Goal: Transaction & Acquisition: Book appointment/travel/reservation

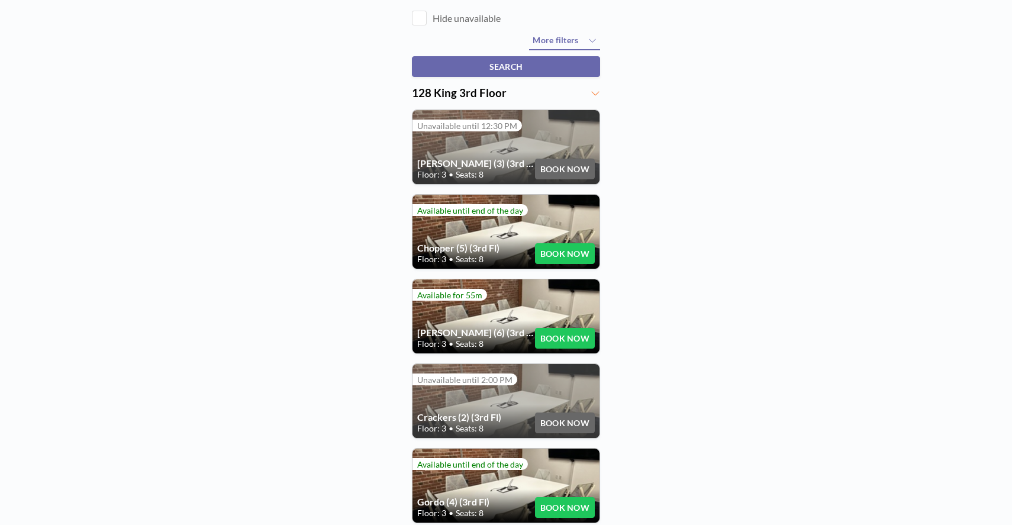
scroll to position [169, 0]
click at [560, 253] on button "BOOK NOW" at bounding box center [565, 253] width 60 height 21
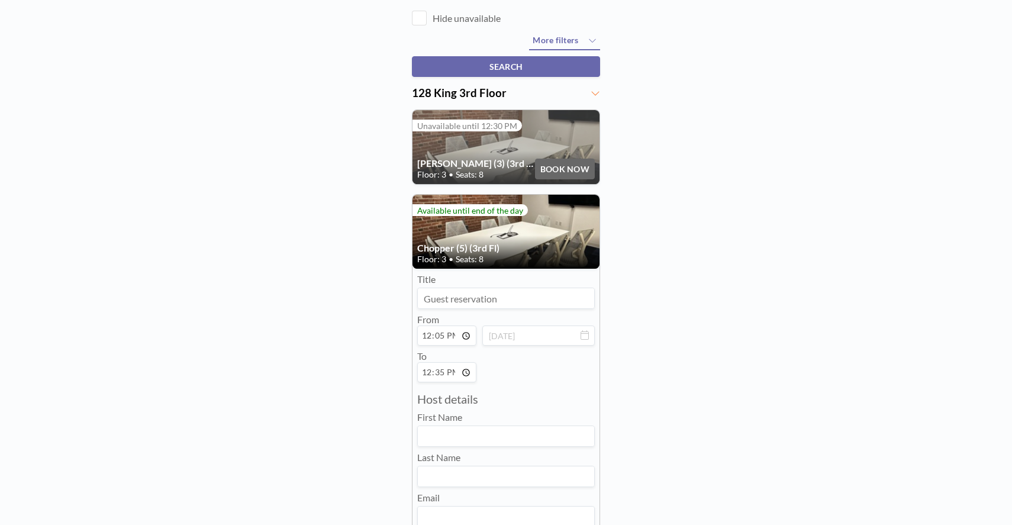
click at [464, 336] on input "12:05" at bounding box center [446, 336] width 59 height 20
click at [436, 334] on input "12:05" at bounding box center [446, 336] width 59 height 20
click at [371, 357] on div "FIND RESOURCE When available? [DATE] 12:05 or Available now How long? 30 min 1 …" at bounding box center [506, 444] width 1012 height 1166
click at [436, 372] on input "12:35" at bounding box center [446, 372] width 59 height 20
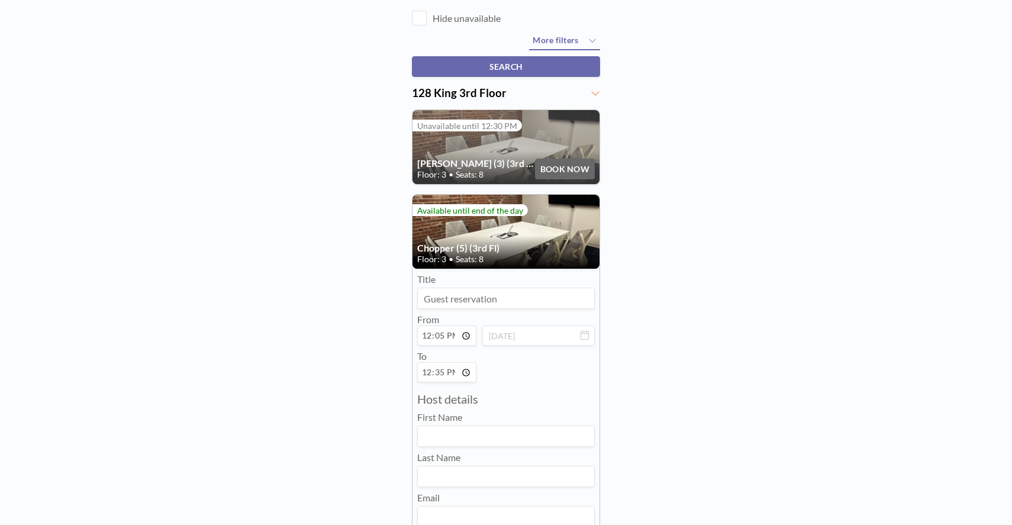
click at [451, 374] on input "12:35" at bounding box center [446, 372] width 59 height 20
click at [464, 373] on input "12:35" at bounding box center [446, 372] width 59 height 20
type input "13:36"
click at [728, 317] on div "FIND RESOURCE When available? [DATE] 12:05 or Available now How long? 30 min 1 …" at bounding box center [506, 444] width 1012 height 1166
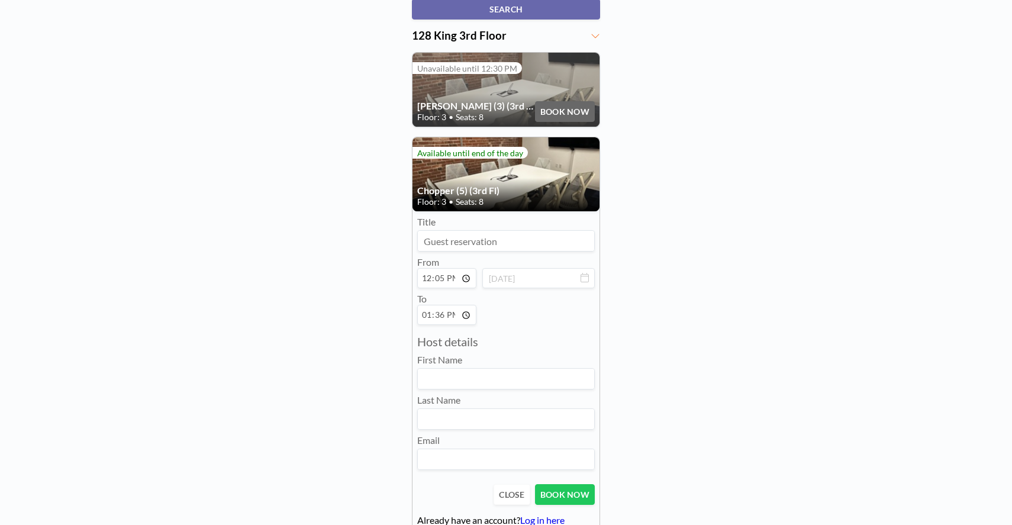
scroll to position [240, 0]
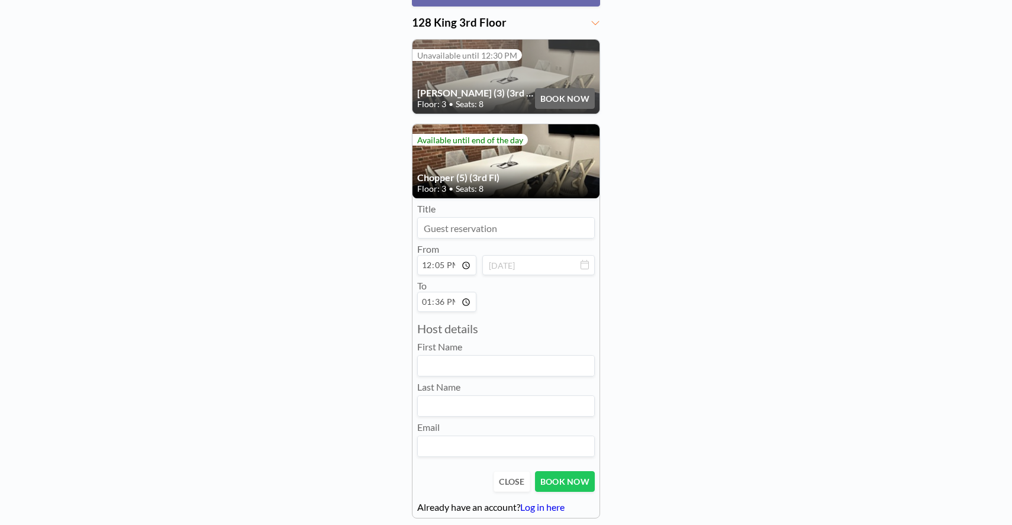
click at [458, 362] on input at bounding box center [506, 366] width 176 height 20
type input "[PERSON_NAME]"
type input "Bhandari"
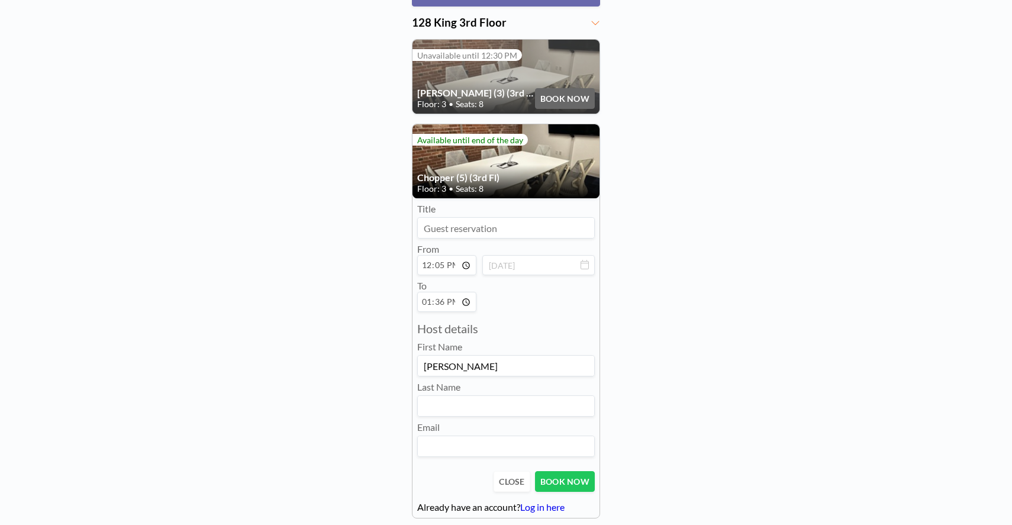
type input "[PERSON_NAME][EMAIL_ADDRESS][DOMAIN_NAME]"
click at [570, 478] on button "BOOK NOW" at bounding box center [565, 481] width 60 height 21
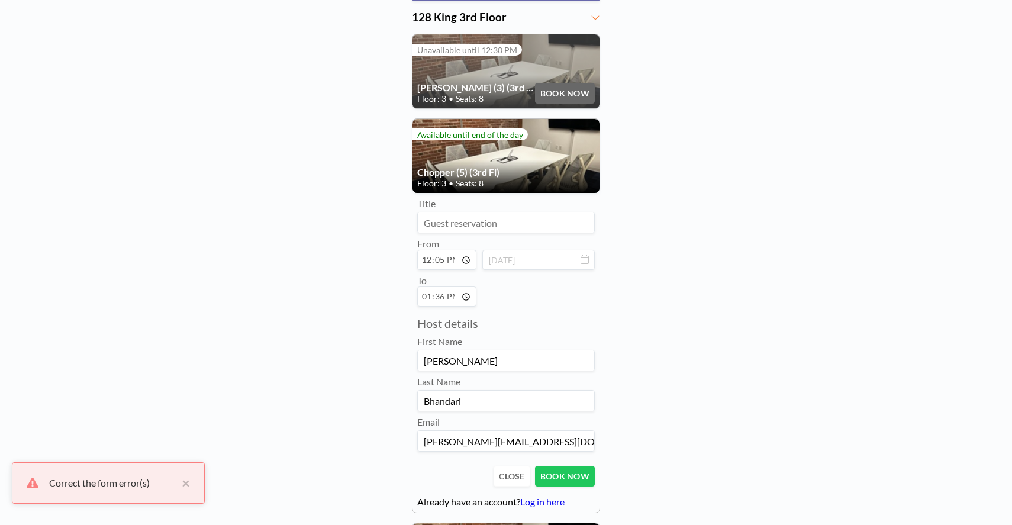
scroll to position [246, 0]
click at [472, 221] on input at bounding box center [506, 222] width 176 height 20
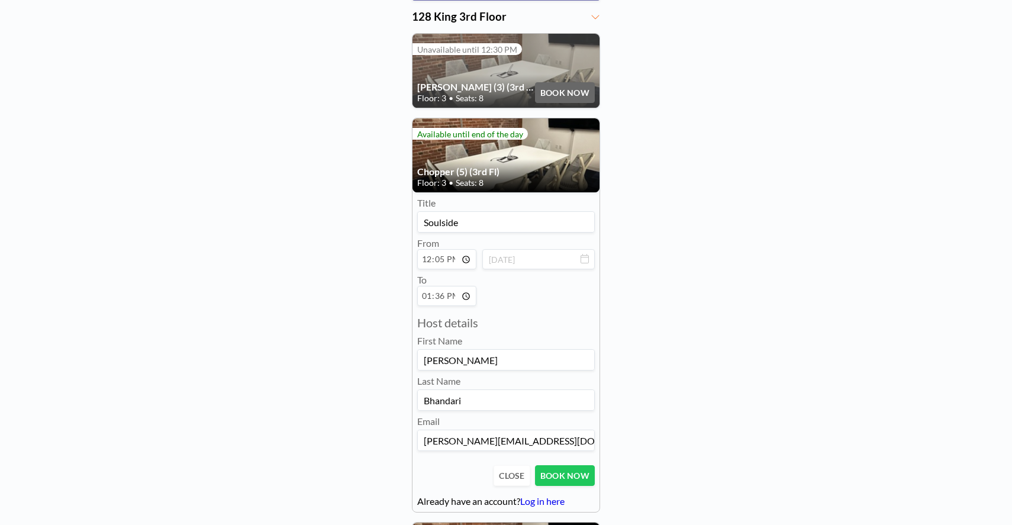
type input "Soulside"
click at [665, 281] on div "FIND RESOURCE When available? [DATE] 12:05 or Available now How long? 30 min 1 …" at bounding box center [506, 368] width 1012 height 1166
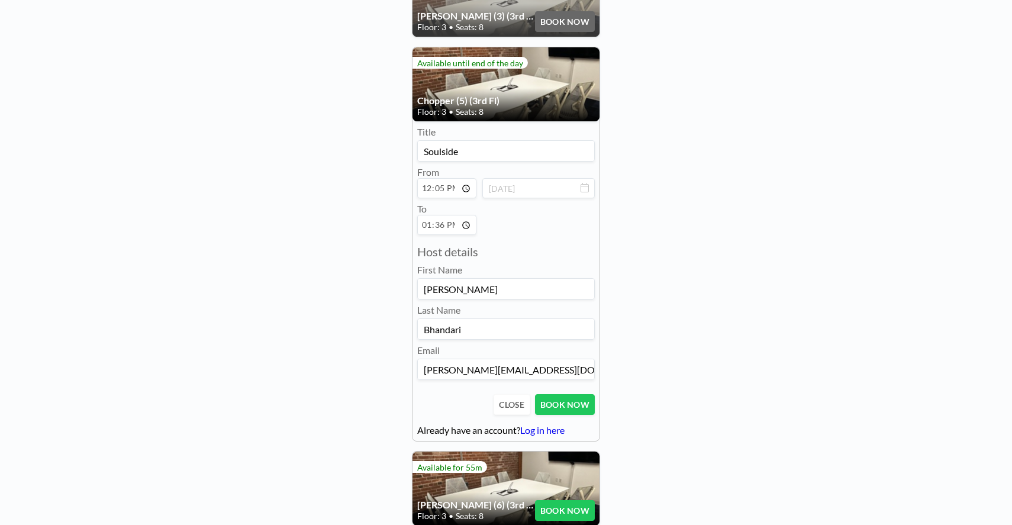
scroll to position [330, 0]
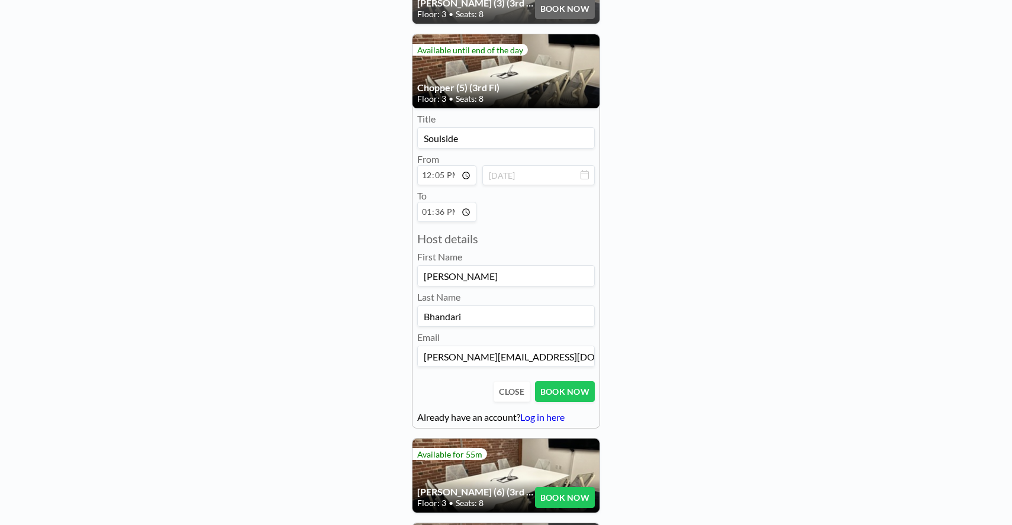
click at [555, 387] on button "BOOK NOW" at bounding box center [565, 391] width 60 height 21
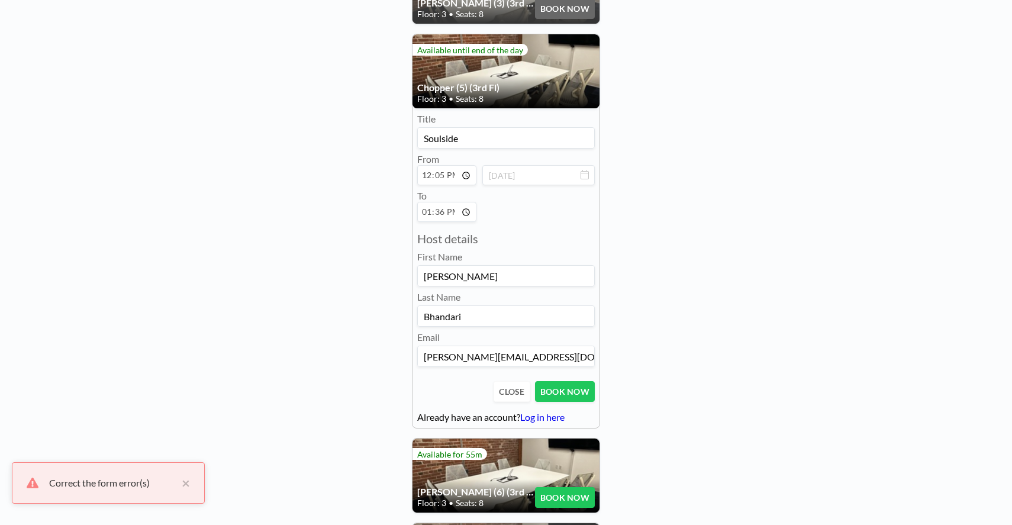
click at [469, 211] on input "13:36" at bounding box center [446, 212] width 59 height 20
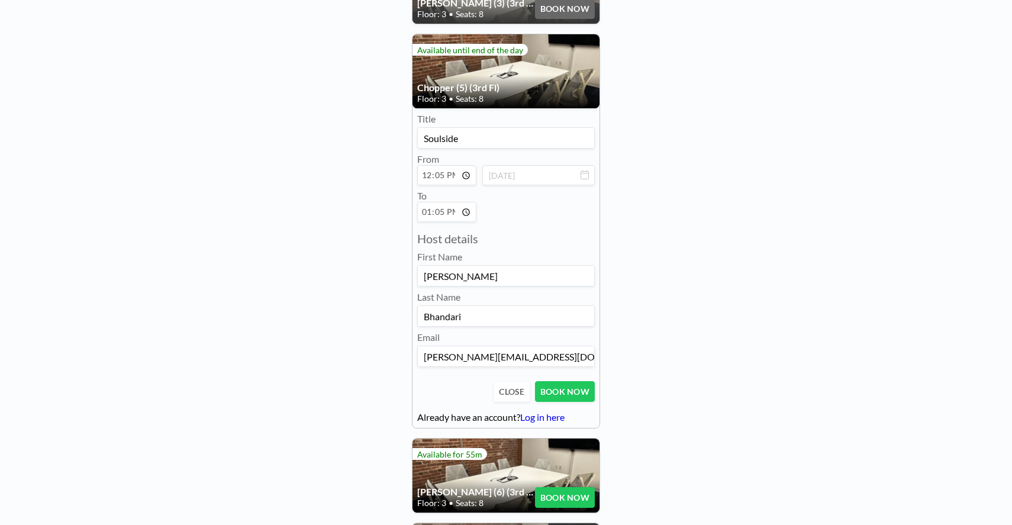
type input "13:05"
click at [654, 276] on div "FIND RESOURCE When available? [DATE] 12:05 or Available now How long? 30 min 1 …" at bounding box center [506, 283] width 1012 height 1166
click at [566, 388] on button "BOOK NOW" at bounding box center [565, 391] width 60 height 21
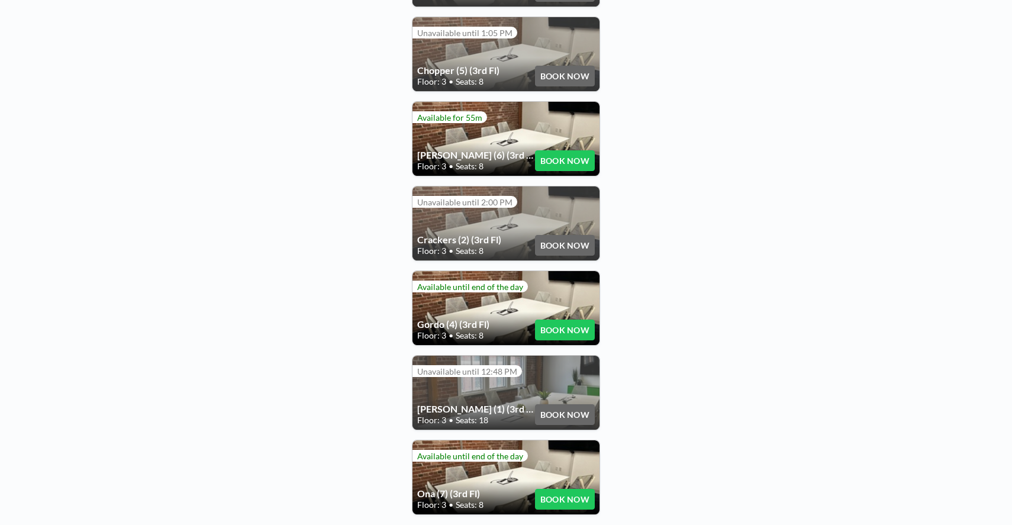
scroll to position [0, 0]
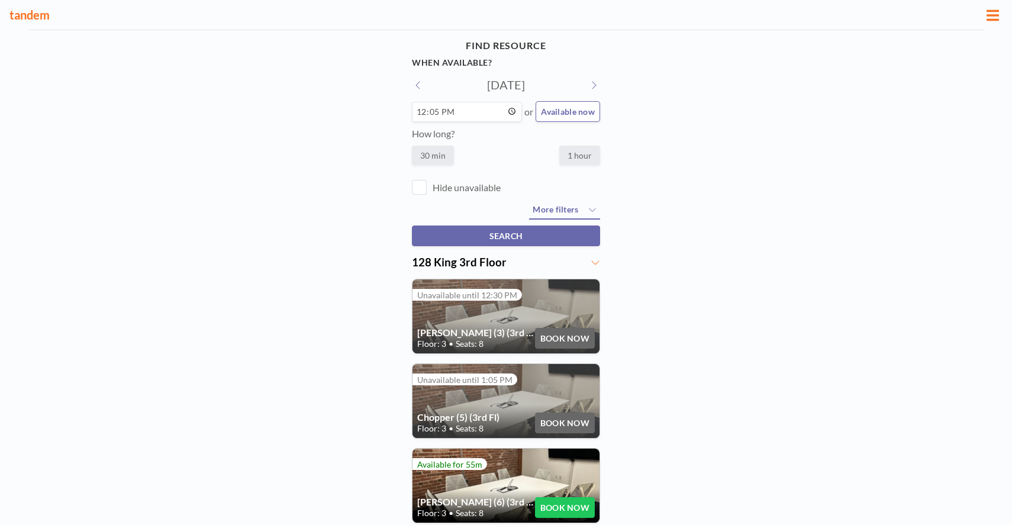
click at [321, 165] on div "FIND RESOURCE When available? [DATE] 12:05 or Available now How long? 30 min 1 …" at bounding box center [506, 453] width 1012 height 846
click at [31, 18] on h3 "tandem" at bounding box center [496, 15] width 974 height 15
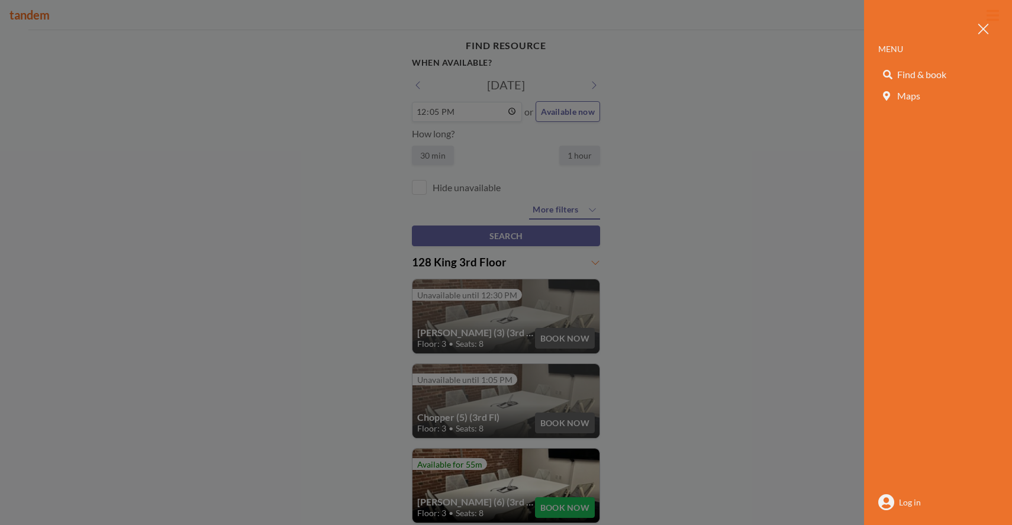
click at [925, 73] on span "Find & book" at bounding box center [922, 75] width 49 height 12
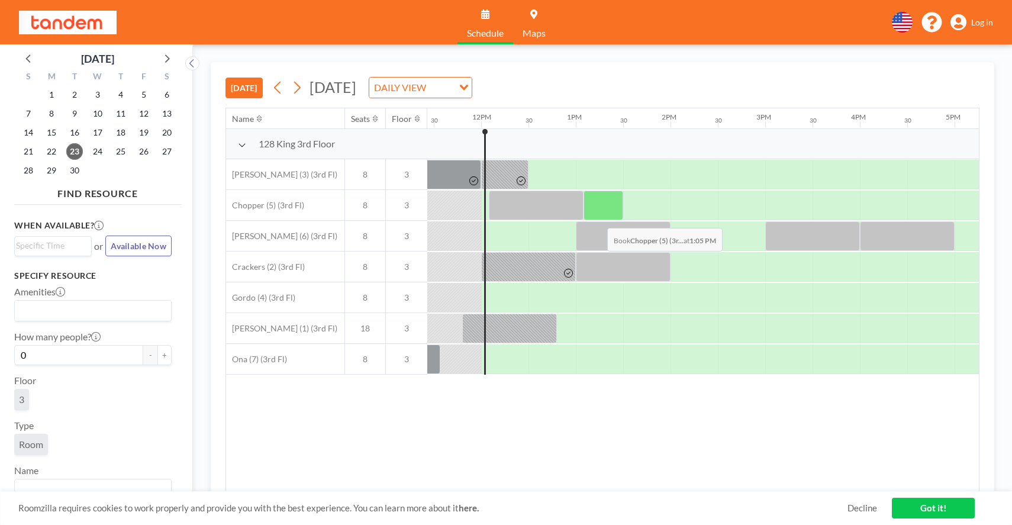
scroll to position [0, 1089]
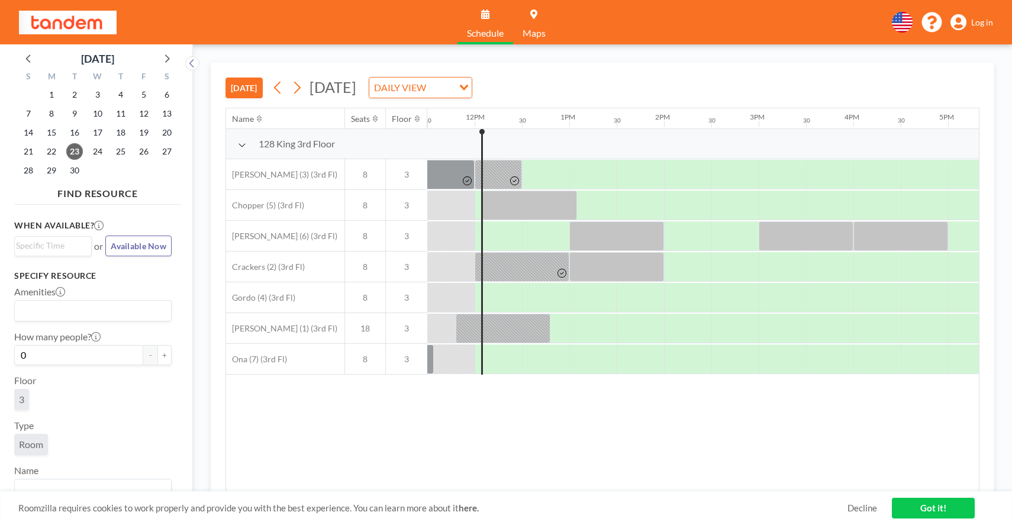
click at [314, 423] on div "Name Seats Floor 12AM 30 1AM 30 2AM 30 3AM 30 4AM 30 5AM 30 6AM 30 7AM 30 8AM 3…" at bounding box center [602, 300] width 753 height 384
click at [676, 259] on div at bounding box center [687, 267] width 47 height 30
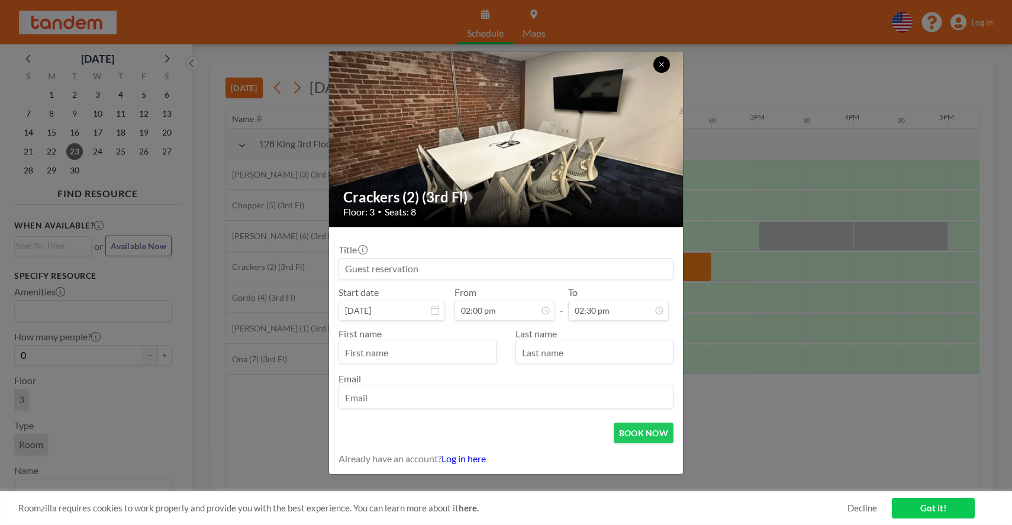
click at [661, 63] on icon at bounding box center [661, 64] width 7 height 7
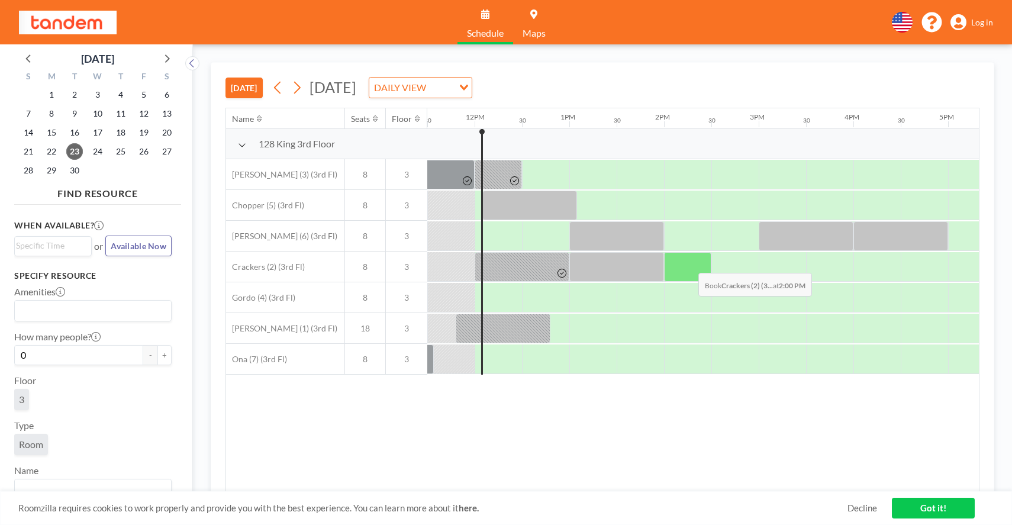
click at [689, 264] on div at bounding box center [687, 267] width 47 height 30
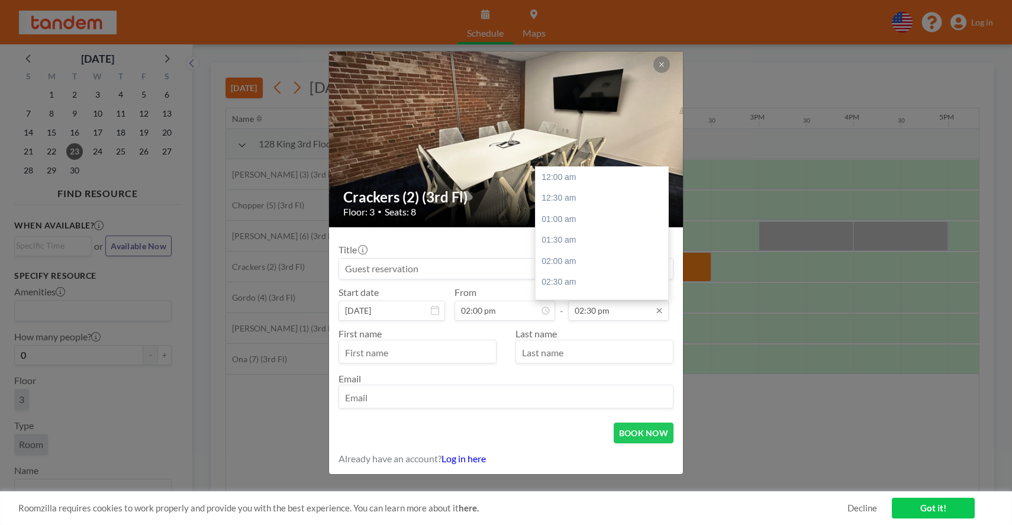
scroll to position [611, 0]
click at [623, 310] on input "02:30 pm" at bounding box center [618, 311] width 101 height 20
click at [563, 234] on div "03:00 pm" at bounding box center [602, 234] width 133 height 21
type input "03:00 pm"
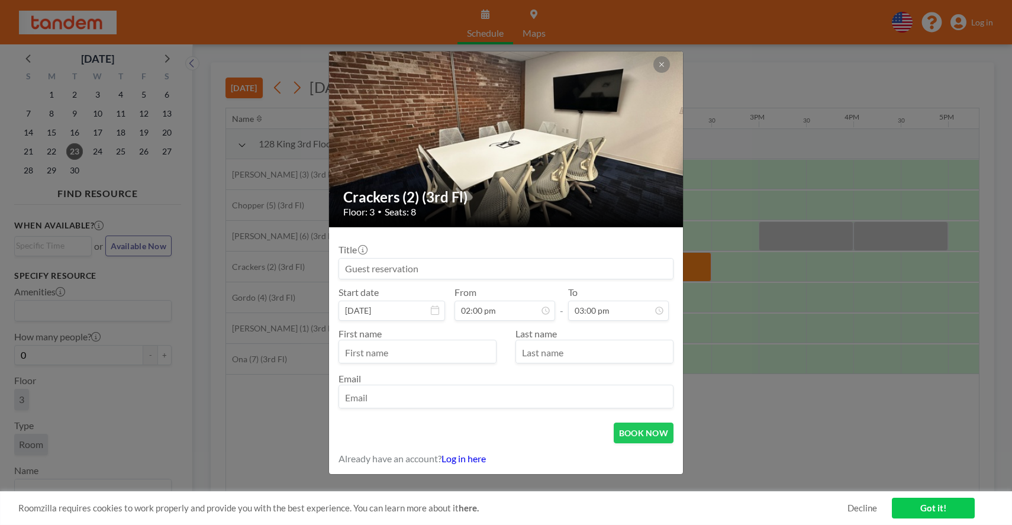
scroll to position [63, 0]
click at [532, 266] on input at bounding box center [506, 269] width 334 height 20
click at [406, 352] on input "text" at bounding box center [417, 353] width 157 height 20
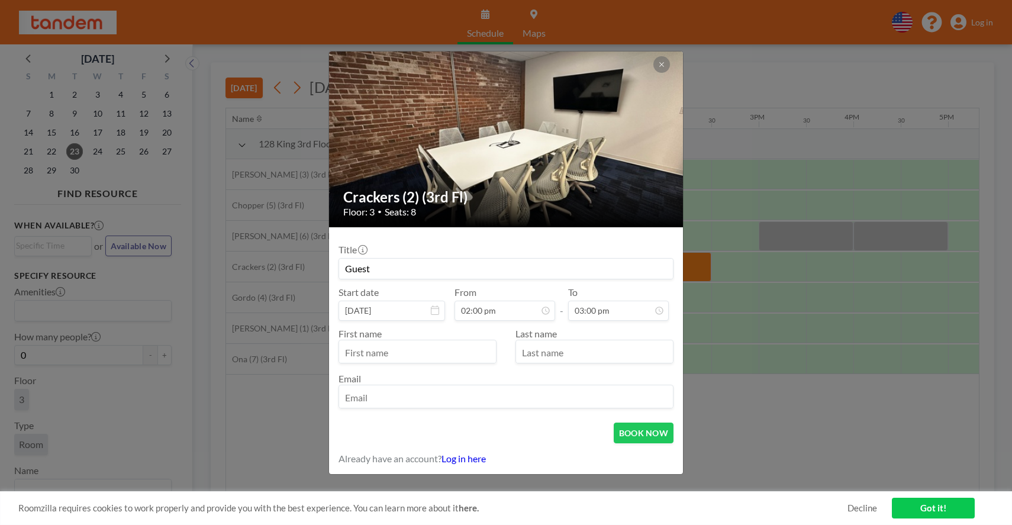
click at [406, 352] on input "text" at bounding box center [417, 353] width 157 height 20
type input "Guest"
type input "[PERSON_NAME]"
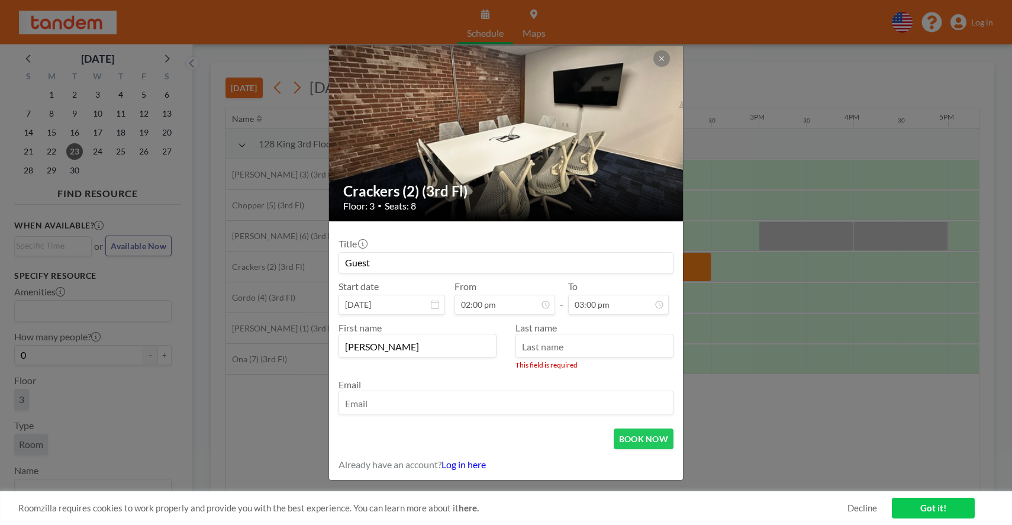
click at [560, 348] on input "text" at bounding box center [594, 347] width 157 height 20
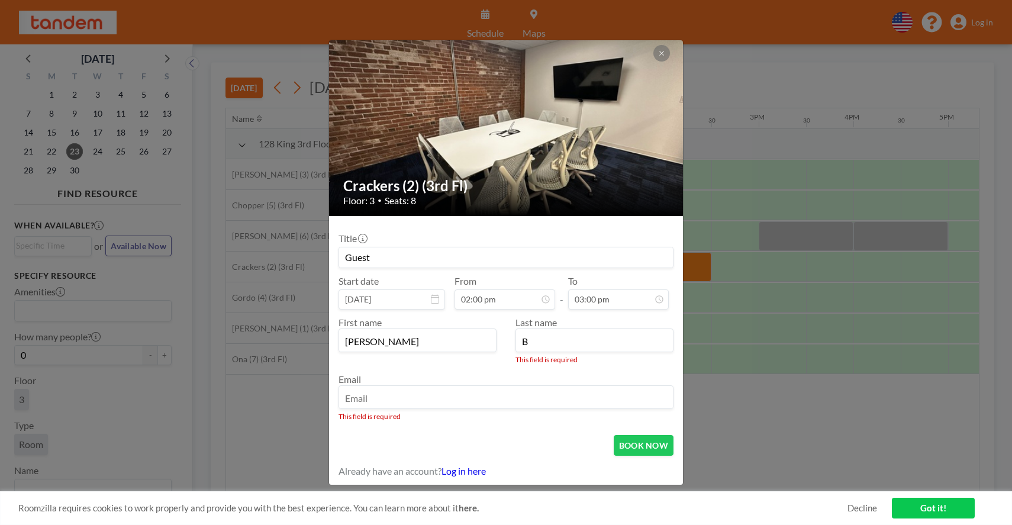
type input "B"
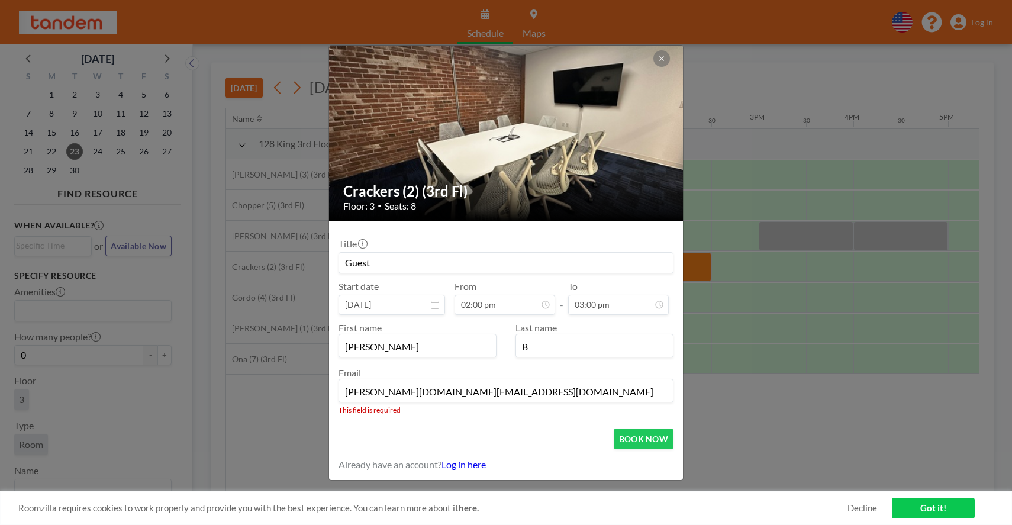
click at [439, 390] on input "surabhi.bh@gmail.com" at bounding box center [506, 392] width 334 height 20
type input "[PERSON_NAME][EMAIL_ADDRESS][DOMAIN_NAME]"
click at [639, 439] on button "BOOK NOW" at bounding box center [644, 439] width 60 height 21
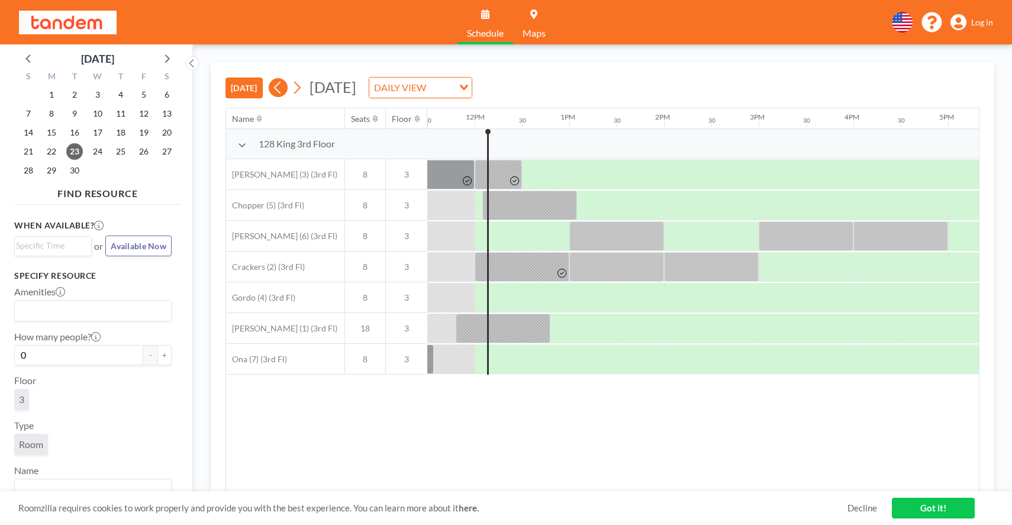
click at [279, 90] on icon at bounding box center [277, 88] width 7 height 12
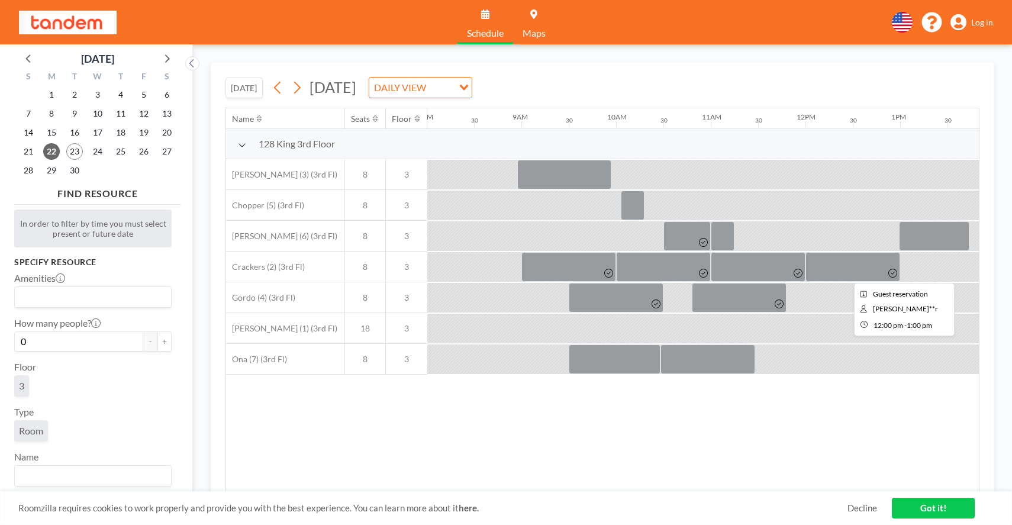
scroll to position [0, 760]
click at [296, 84] on icon at bounding box center [296, 88] width 11 height 18
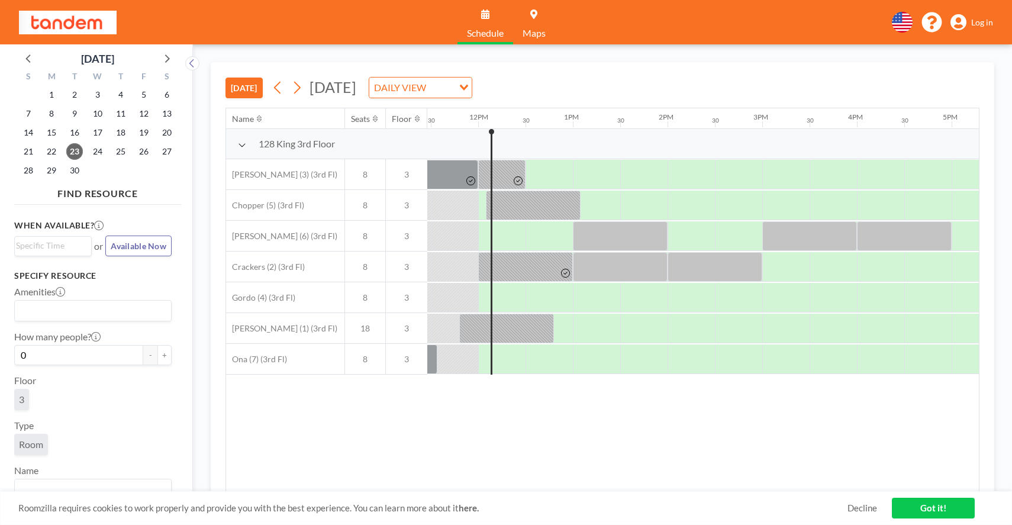
scroll to position [0, 1089]
click at [276, 90] on icon at bounding box center [277, 88] width 11 height 18
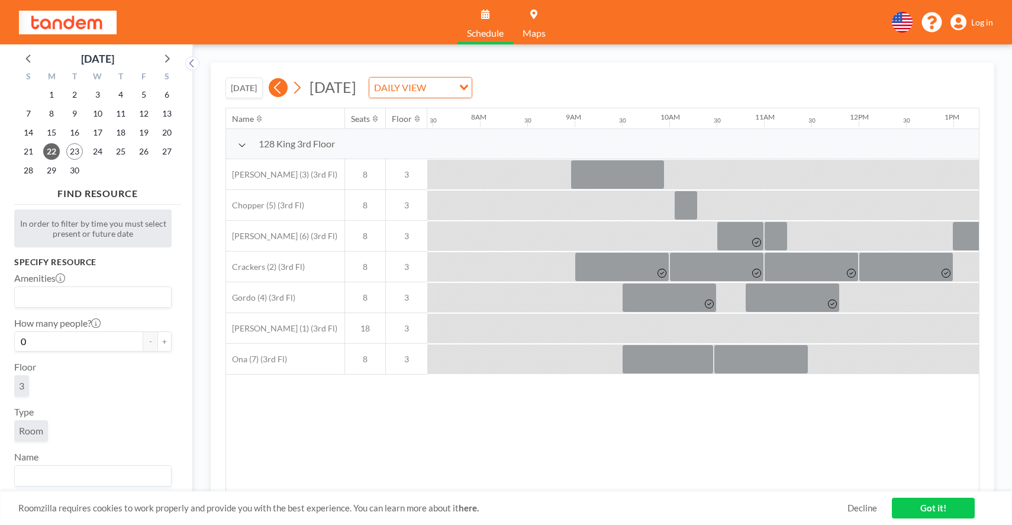
scroll to position [0, 710]
click at [276, 90] on icon at bounding box center [277, 88] width 11 height 18
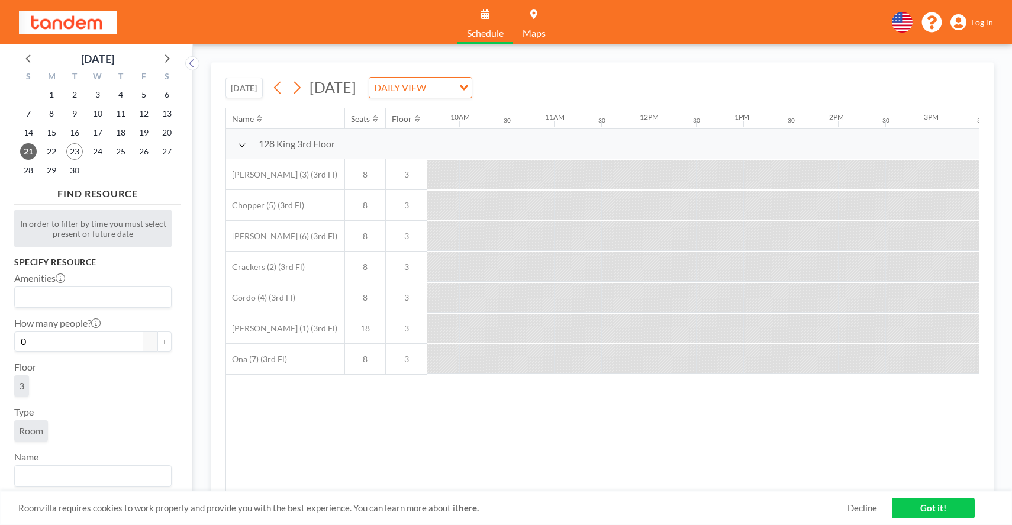
scroll to position [0, 514]
click at [297, 87] on icon at bounding box center [296, 88] width 11 height 18
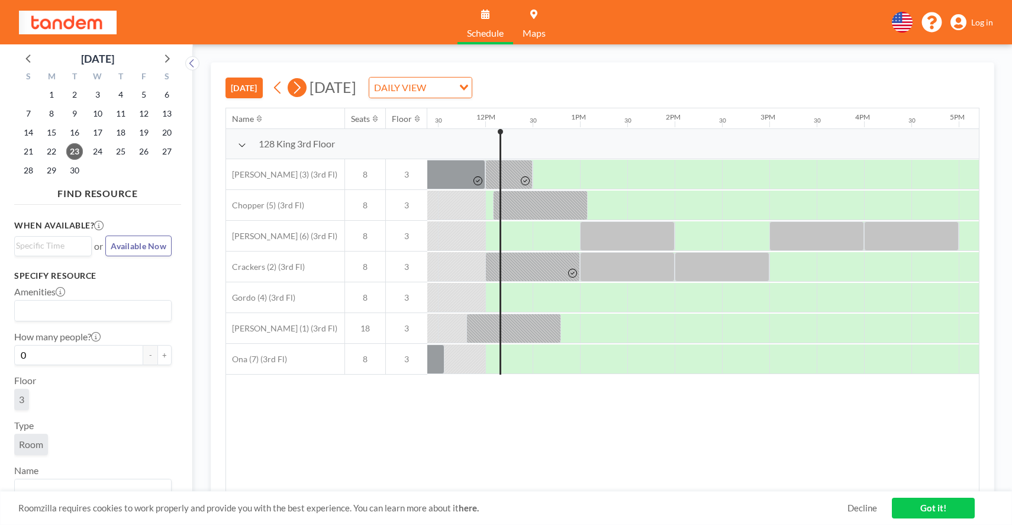
scroll to position [0, 1089]
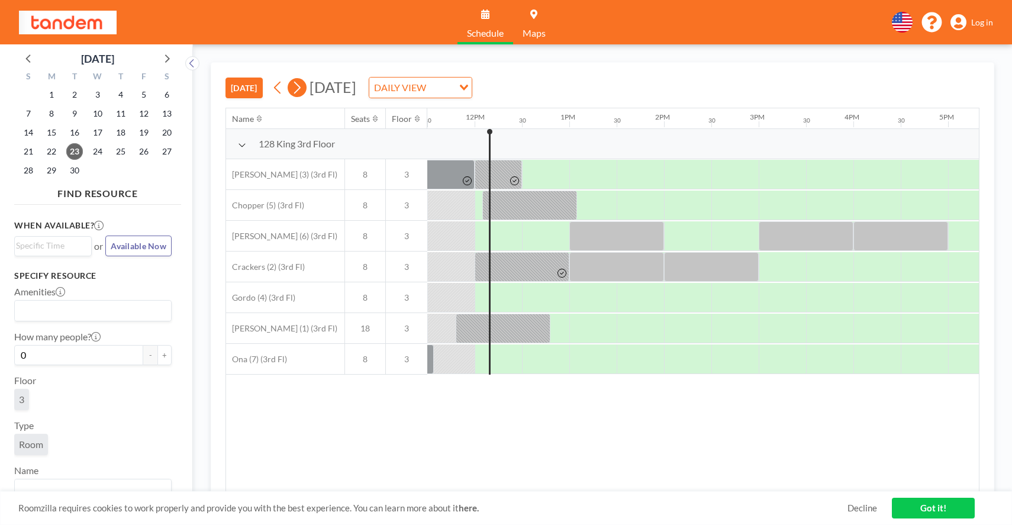
click at [301, 88] on icon at bounding box center [297, 88] width 7 height 12
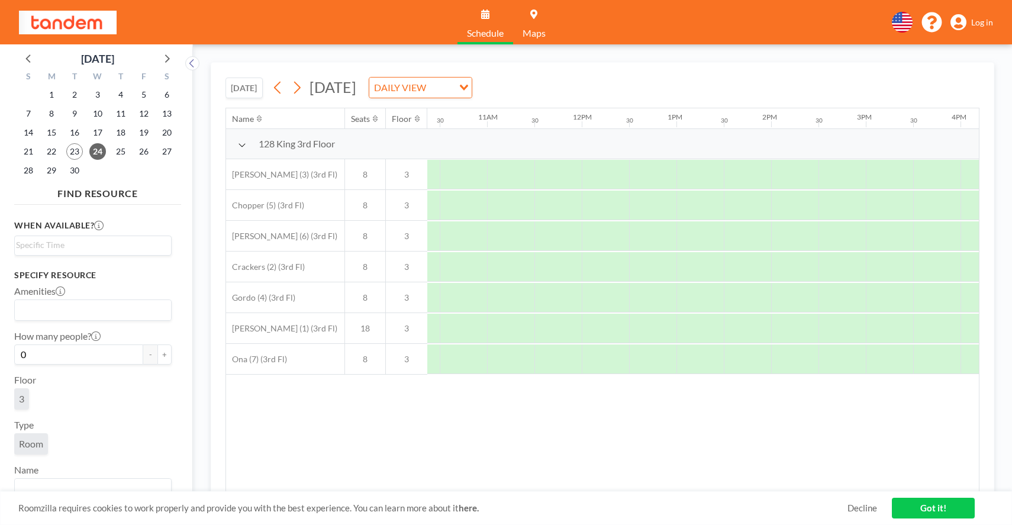
scroll to position [0, 1006]
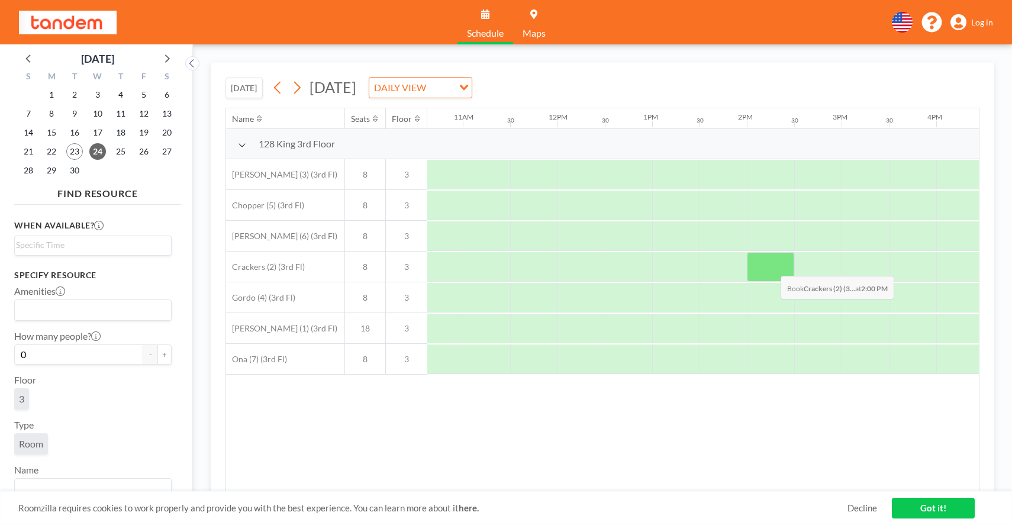
click at [771, 267] on div at bounding box center [770, 267] width 47 height 30
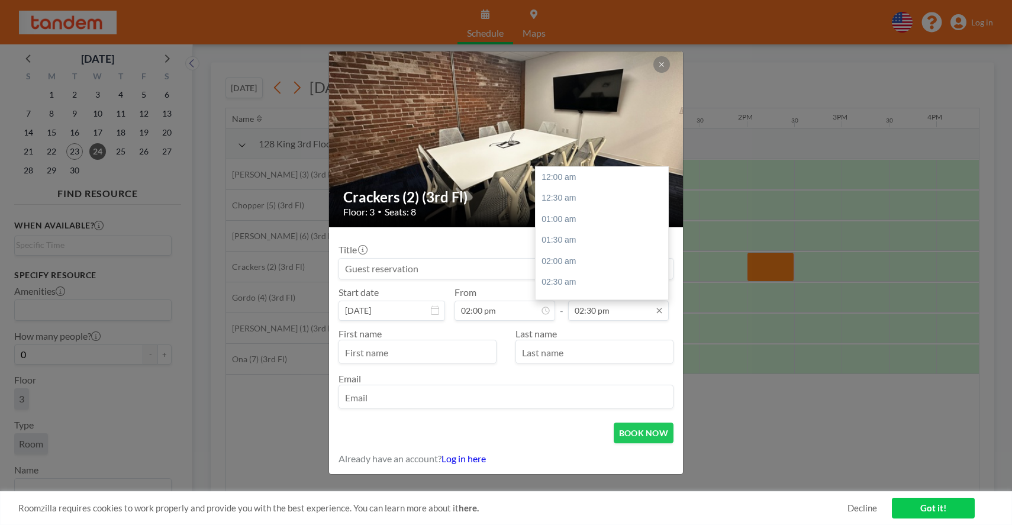
scroll to position [611, 0]
click at [601, 307] on input "02:30 pm" at bounding box center [618, 311] width 101 height 20
click at [567, 240] on div "04:00 pm" at bounding box center [602, 240] width 133 height 21
click at [560, 200] on div "03:00 pm" at bounding box center [602, 204] width 133 height 21
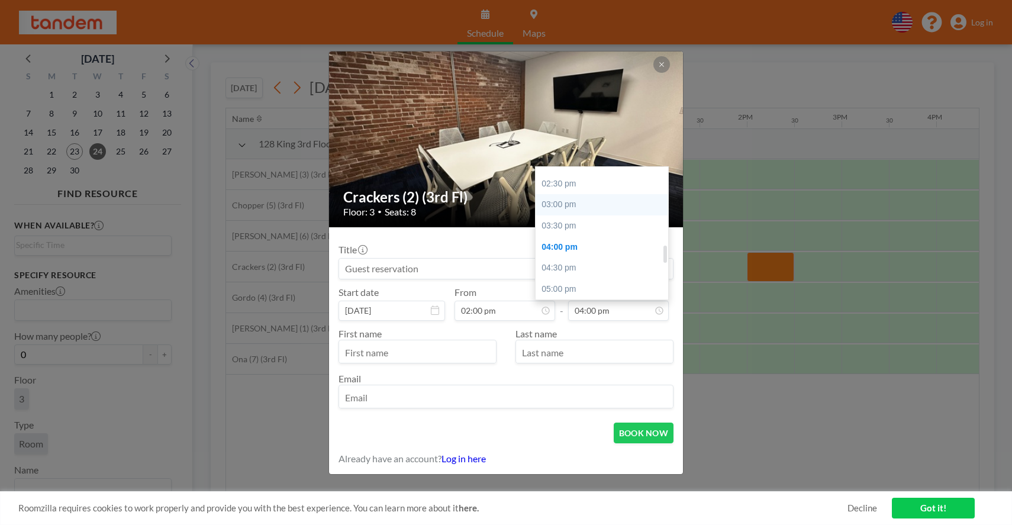
type input "03:00 pm"
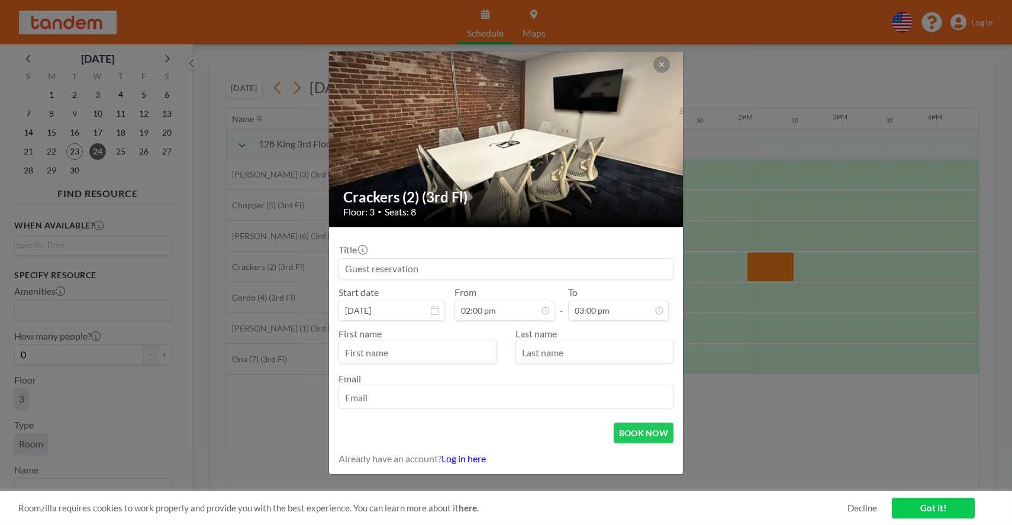
click at [372, 259] on input at bounding box center [506, 269] width 334 height 20
type input "Guest"
click at [410, 356] on input "text" at bounding box center [417, 353] width 157 height 20
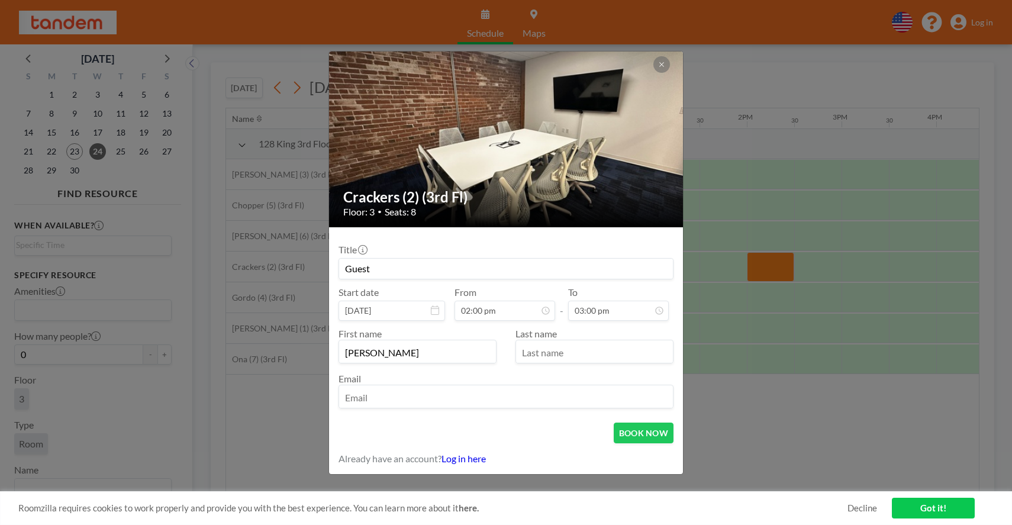
type input "[PERSON_NAME]"
type input "B"
type input "[PERSON_NAME][EMAIL_ADDRESS][DOMAIN_NAME]"
click at [644, 435] on button "BOOK NOW" at bounding box center [644, 433] width 60 height 21
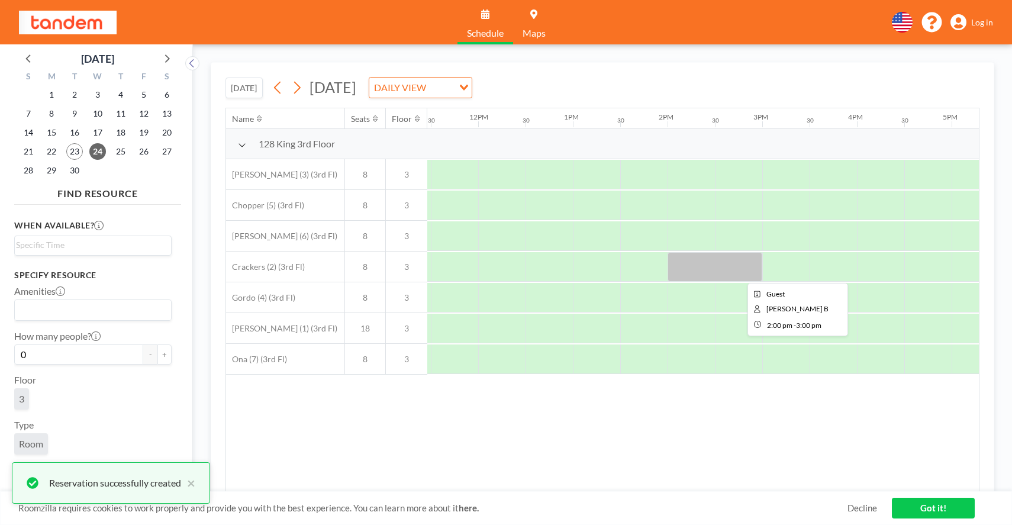
scroll to position [0, 1091]
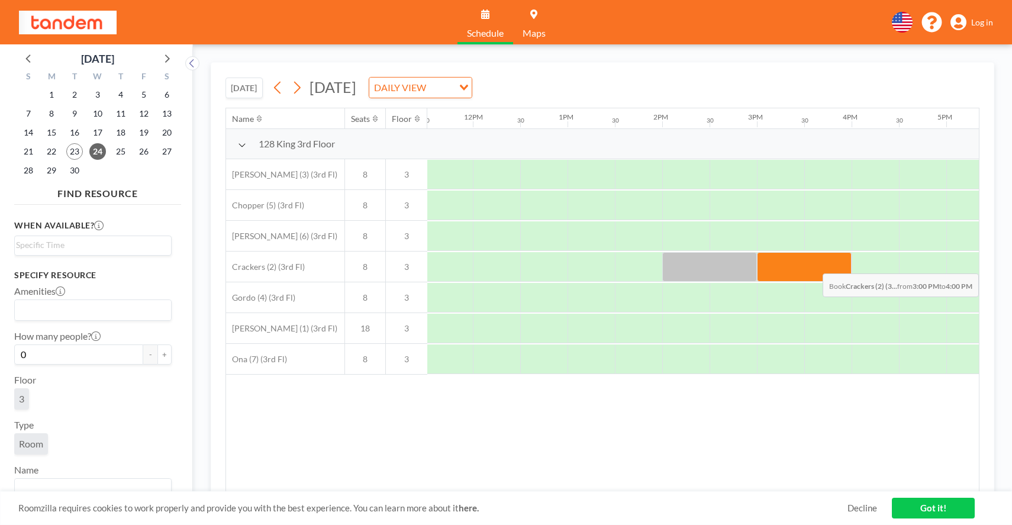
drag, startPoint x: 770, startPoint y: 266, endPoint x: 826, endPoint y: 265, distance: 56.2
click at [826, 265] on div at bounding box center [804, 267] width 95 height 30
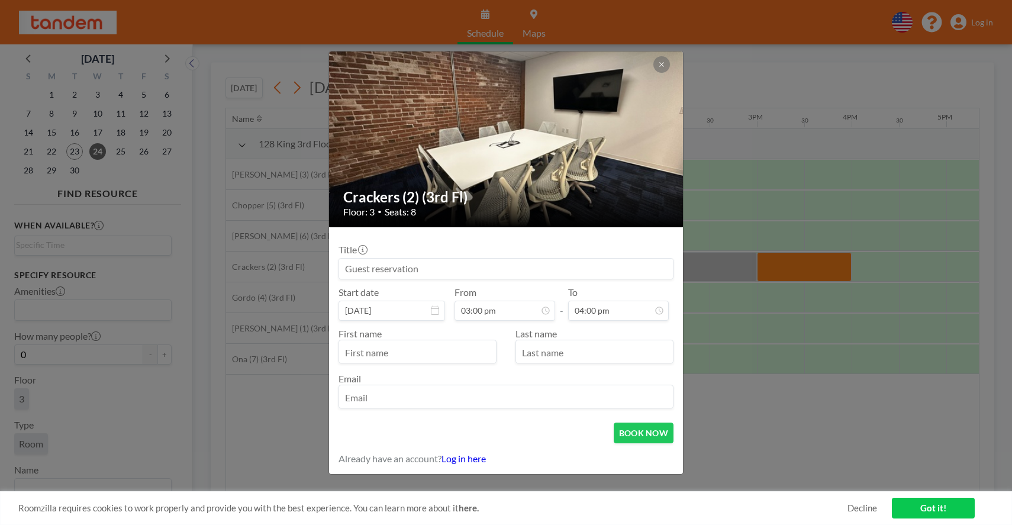
click at [401, 269] on input at bounding box center [506, 269] width 334 height 20
type input "Guest"
click at [382, 353] on input "text" at bounding box center [417, 353] width 157 height 20
type input "[PERSON_NAME]"
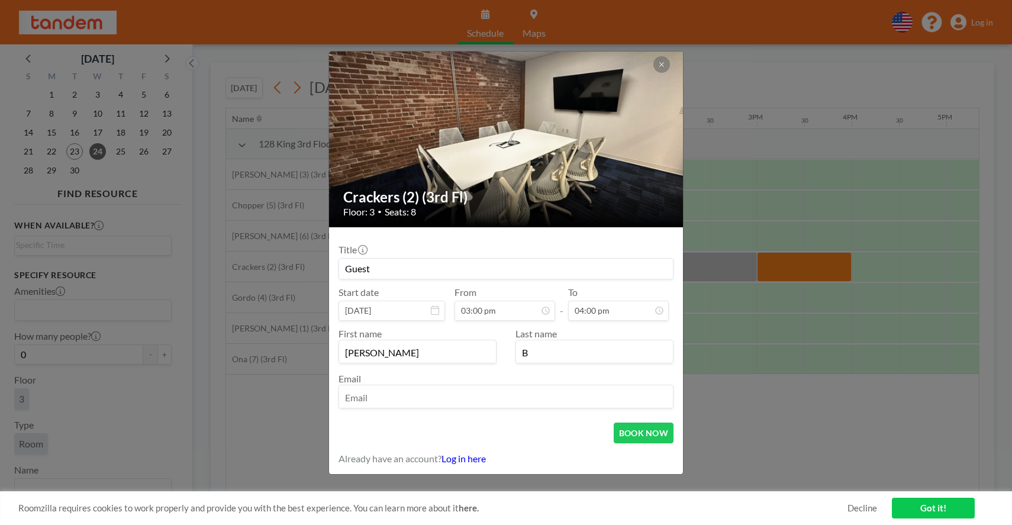
type input "B"
type input "[PERSON_NAME][EMAIL_ADDRESS][DOMAIN_NAME]"
click at [637, 438] on button "BOOK NOW" at bounding box center [644, 433] width 60 height 21
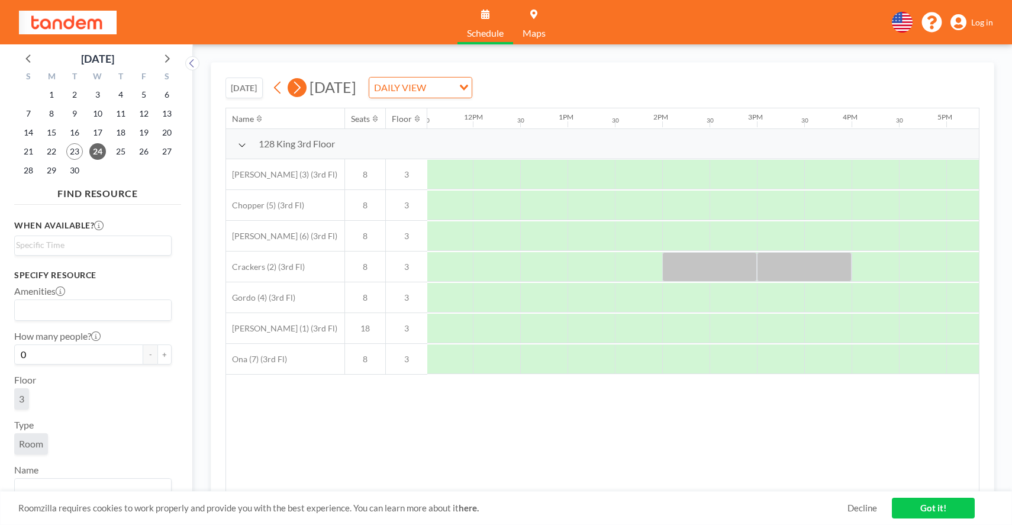
click at [303, 89] on icon at bounding box center [296, 88] width 11 height 18
